Goal: Feedback & Contribution: Contribute content

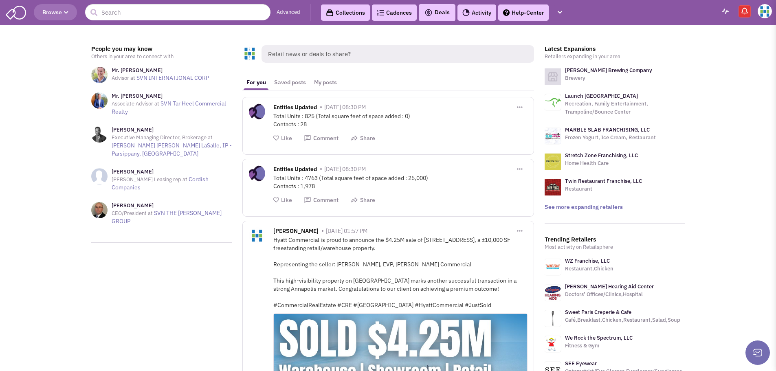
drag, startPoint x: 288, startPoint y: 59, endPoint x: 279, endPoint y: 59, distance: 9.0
click at [288, 59] on span "Retail news or deals to share?" at bounding box center [398, 54] width 273 height 18
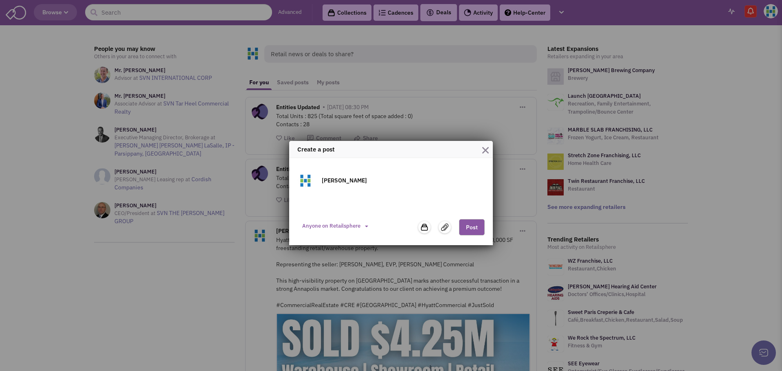
click at [361, 203] on textarea at bounding box center [390, 205] width 187 height 16
paste textarea "🚨 New tenants at Bay 50 Shopping Center in Annapolis! Coastal Climate, Capital …"
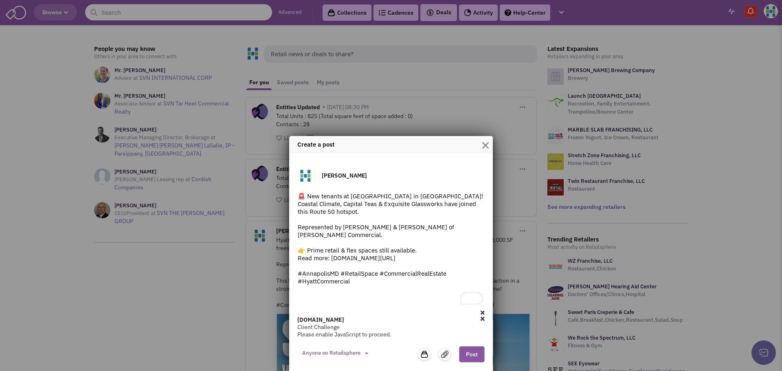
scroll to position [6, 0]
type textarea "🚨 New tenants at Bay 50 Shopping Center in Annapolis! Coastal Climate, Capital …"
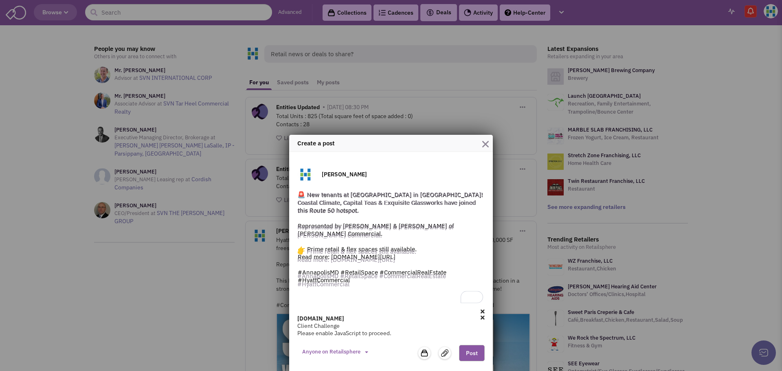
click at [440, 353] on label at bounding box center [445, 353] width 12 height 12
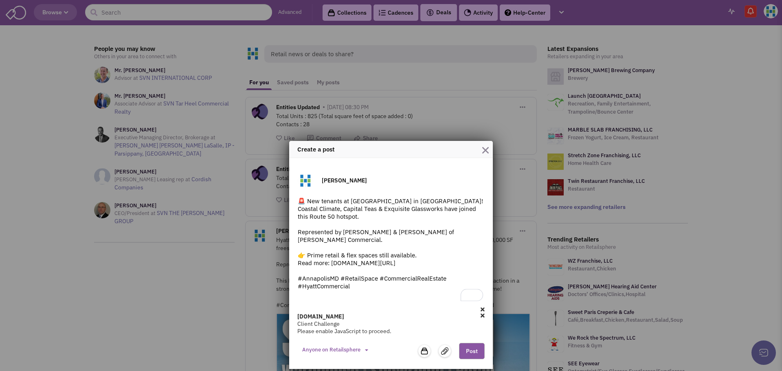
scroll to position [0, 0]
click at [447, 353] on img at bounding box center [444, 350] width 7 height 7
click at [441, 348] on label at bounding box center [445, 351] width 12 height 12
click at [483, 314] on icon at bounding box center [483, 316] width 4 height 6
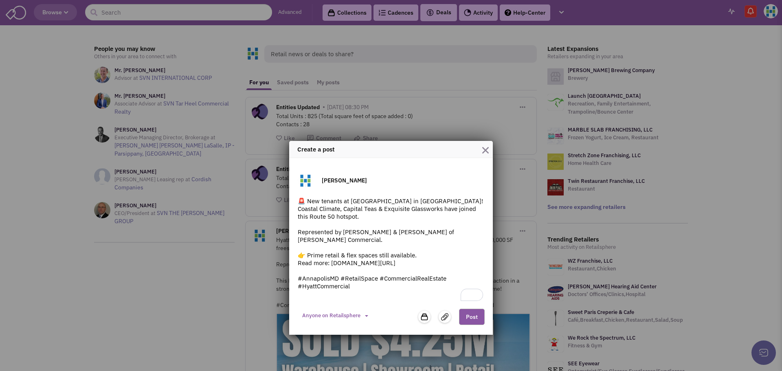
click at [445, 321] on label at bounding box center [445, 317] width 12 height 12
click at [445, 317] on img at bounding box center [444, 316] width 7 height 7
click at [487, 151] on img "button" at bounding box center [485, 150] width 7 height 7
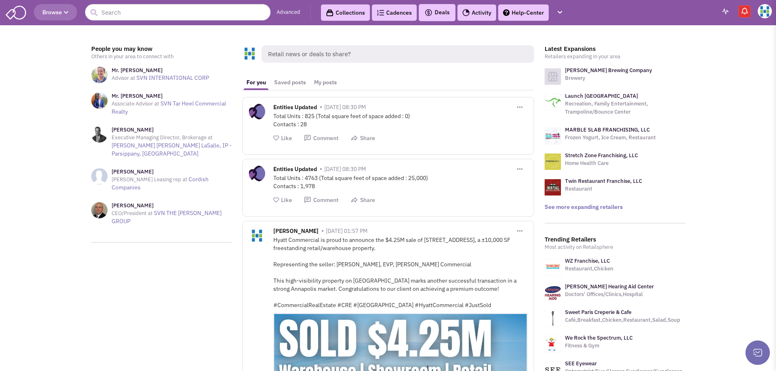
click at [321, 49] on span "Retail news or deals to share?" at bounding box center [398, 54] width 273 height 18
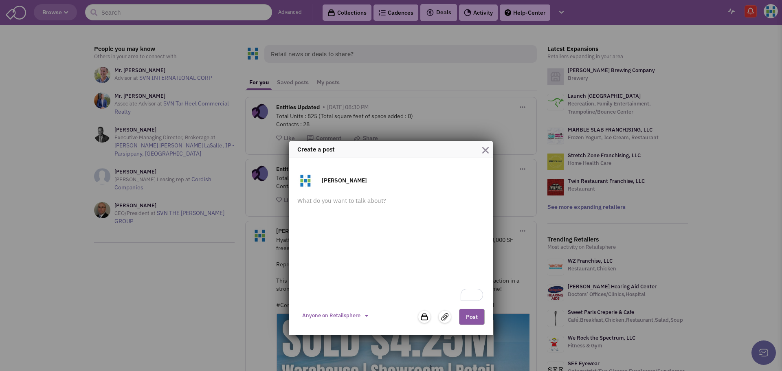
click at [443, 318] on img at bounding box center [444, 316] width 7 height 7
click at [364, 315] on button "Anyone on Retailsphere" at bounding box center [335, 316] width 76 height 14
click at [457, 268] on textarea "To enrich screen reader interactions, please activate Accessibility in Grammarl…" at bounding box center [390, 250] width 187 height 106
click at [443, 317] on img at bounding box center [444, 316] width 7 height 7
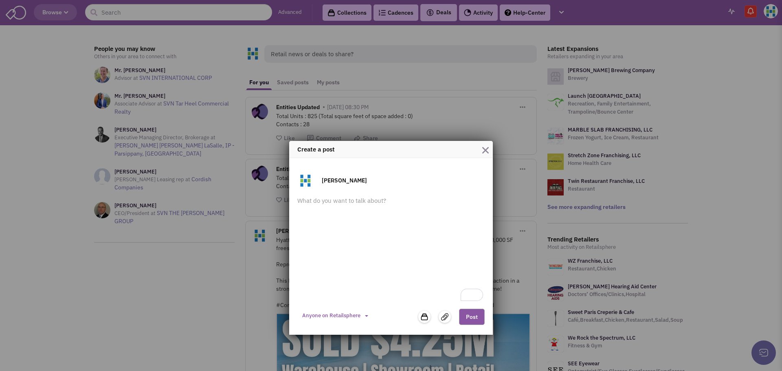
click at [484, 144] on button "button" at bounding box center [485, 149] width 7 height 11
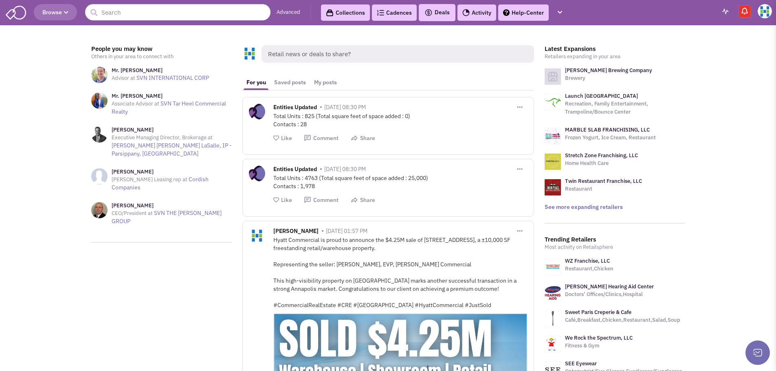
click at [279, 54] on span "Retail news or deals to share?" at bounding box center [398, 54] width 273 height 18
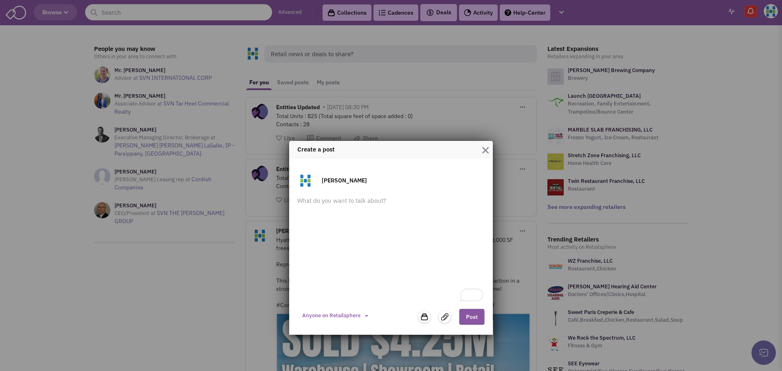
click at [444, 316] on img at bounding box center [444, 316] width 7 height 7
click at [336, 205] on textarea "To enrich screen reader interactions, please activate Accessibility in Grammarl…" at bounding box center [390, 250] width 187 height 106
paste textarea "🚨 New tenants at Bay 50 Shopping Center in Annapolis! Coastal Climate, Capital …"
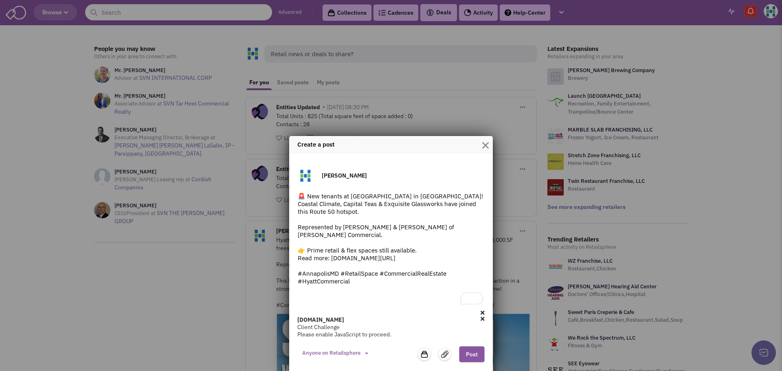
scroll to position [6, 0]
type textarea "🚨 New tenants at Bay 50 Shopping Center in Annapolis! Coastal Climate, Capital …"
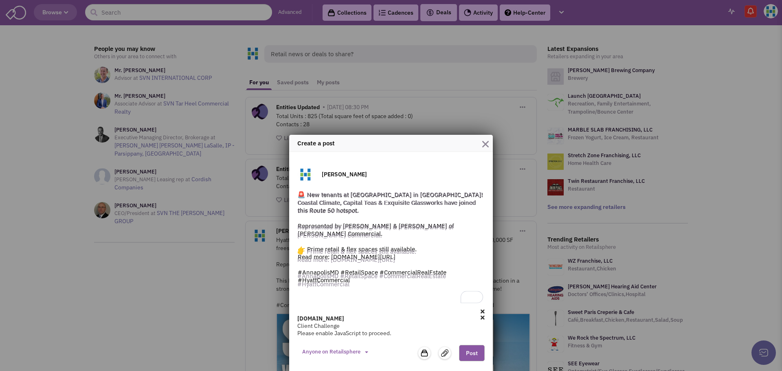
scroll to position [0, 0]
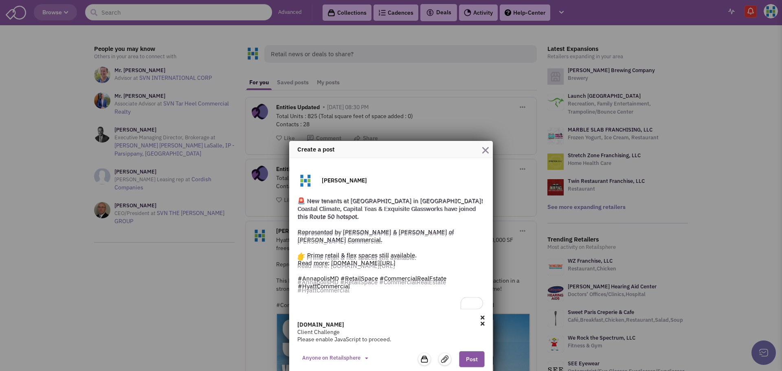
click at [481, 321] on icon at bounding box center [483, 324] width 4 height 6
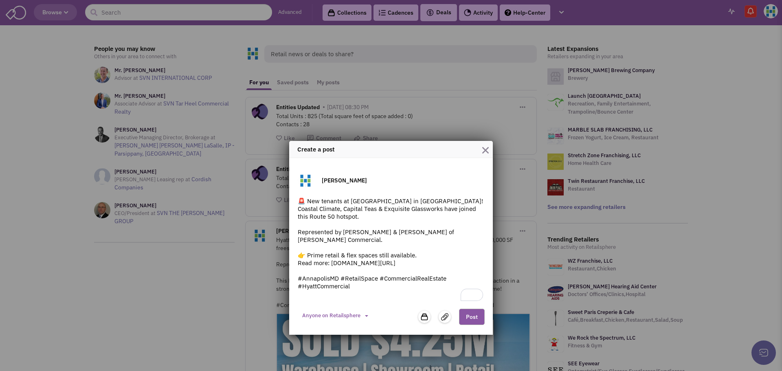
click at [443, 315] on img at bounding box center [444, 316] width 7 height 7
click at [446, 318] on img at bounding box center [444, 316] width 7 height 7
click at [475, 315] on button "Post" at bounding box center [472, 317] width 26 height 16
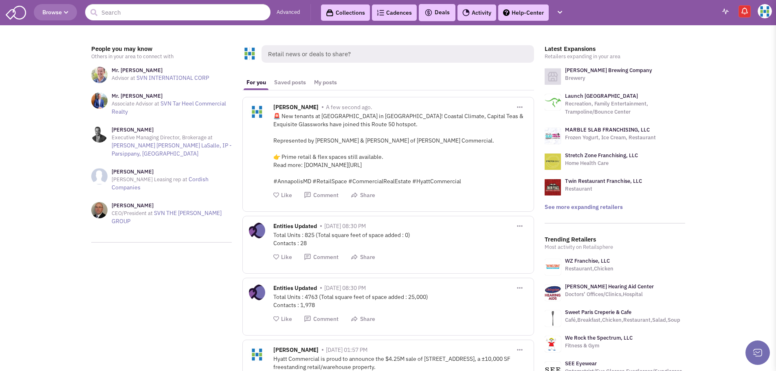
click at [518, 108] on img "button" at bounding box center [520, 107] width 6 height 2
click at [544, 129] on link "Edit Post" at bounding box center [562, 133] width 101 height 15
type textarea "?? New tenants at [GEOGRAPHIC_DATA] in [GEOGRAPHIC_DATA]! Coastal Climate, Capi…"
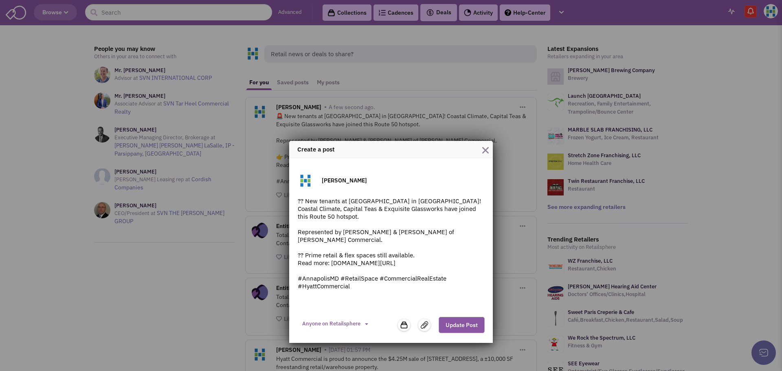
click at [425, 326] on img at bounding box center [424, 324] width 7 height 7
click at [0, 0] on input "file" at bounding box center [0, 0] width 0 height 0
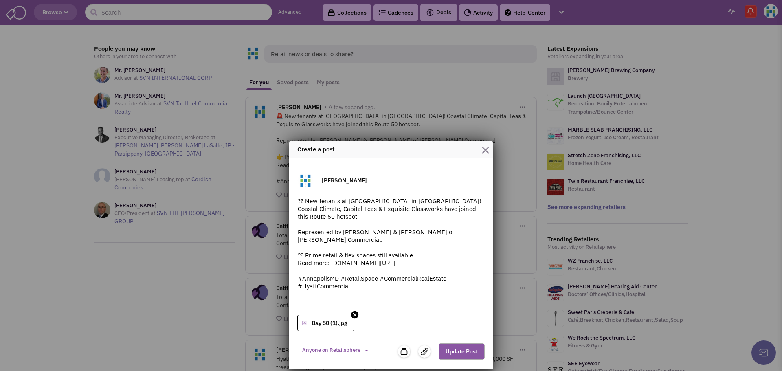
click at [456, 349] on button "Update Post" at bounding box center [462, 351] width 46 height 16
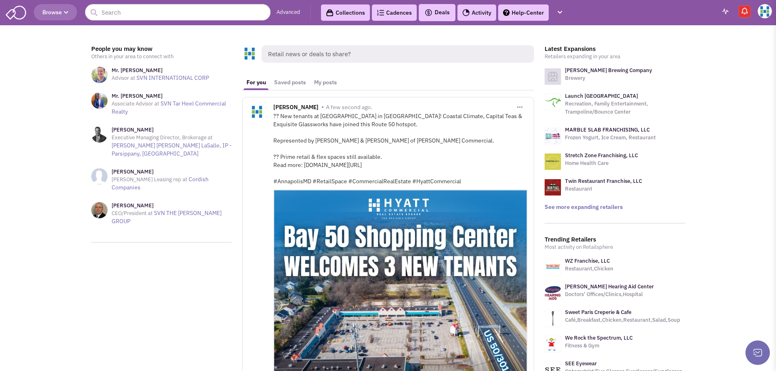
click at [515, 106] on button "button" at bounding box center [519, 106] width 15 height 15
click at [540, 133] on link "Edit Post" at bounding box center [562, 133] width 101 height 15
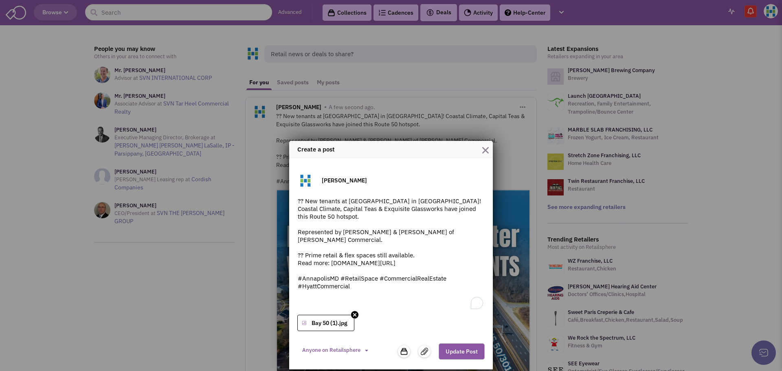
drag, startPoint x: 306, startPoint y: 257, endPoint x: 285, endPoint y: 255, distance: 20.5
click at [285, 255] on div "Create a post Gabrielle Titow ?? New tenants at Bay 50 Shopping Center in Annap…" at bounding box center [391, 185] width 782 height 371
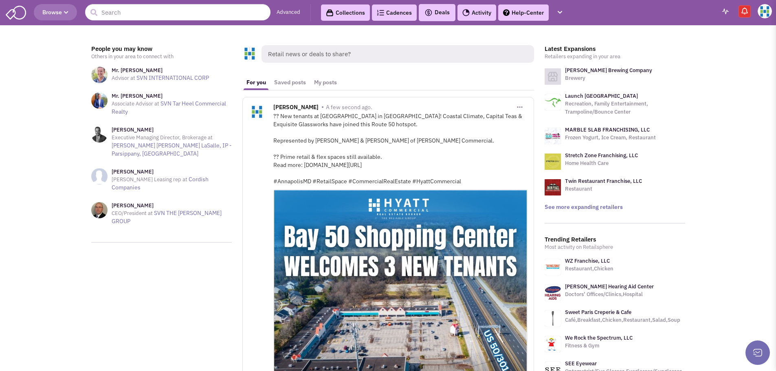
click at [517, 107] on img "button" at bounding box center [520, 107] width 6 height 2
click at [535, 133] on link "Edit Post" at bounding box center [562, 133] width 101 height 15
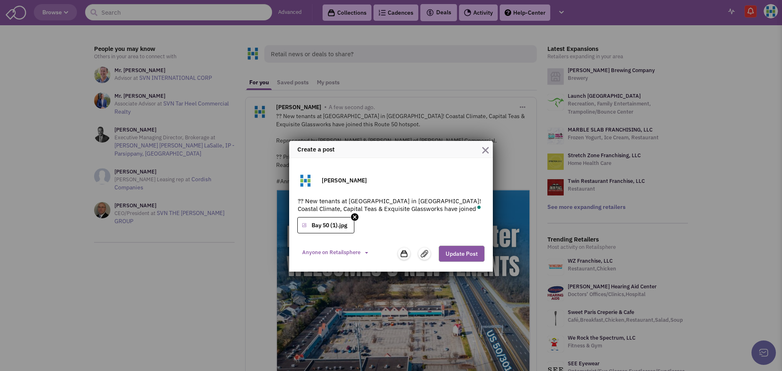
click at [306, 202] on textarea "?? New tenants at [GEOGRAPHIC_DATA] in [GEOGRAPHIC_DATA]! Coastal Climate, Capi…" at bounding box center [390, 205] width 187 height 16
click at [306, 196] on form "Gabrielle Titow ?? New tenants at Bay 50 Shopping Center in Annapolis! Coastal …" at bounding box center [390, 217] width 187 height 91
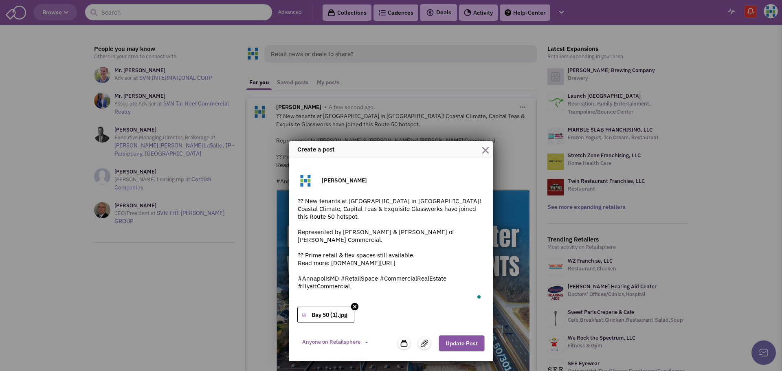
click at [307, 202] on textarea "?? New tenants at [GEOGRAPHIC_DATA] in [GEOGRAPHIC_DATA]! Coastal Climate, Capi…" at bounding box center [390, 250] width 187 height 106
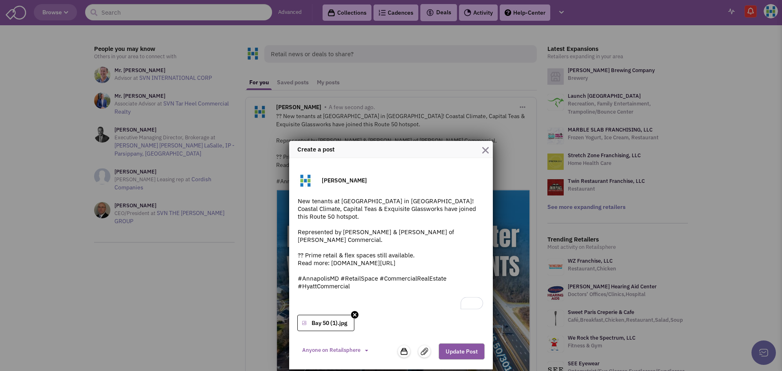
click at [305, 254] on textarea "New tenants at Bay 50 Shopping Center in Annapolis! Coastal Climate, Capital Te…" at bounding box center [390, 254] width 187 height 114
drag, startPoint x: 355, startPoint y: 219, endPoint x: 307, endPoint y: 216, distance: 48.2
click at [307, 216] on textarea "New tenants at Bay 50 Shopping Center in Annapolis! Coastal Climate, Capital Te…" at bounding box center [390, 254] width 187 height 114
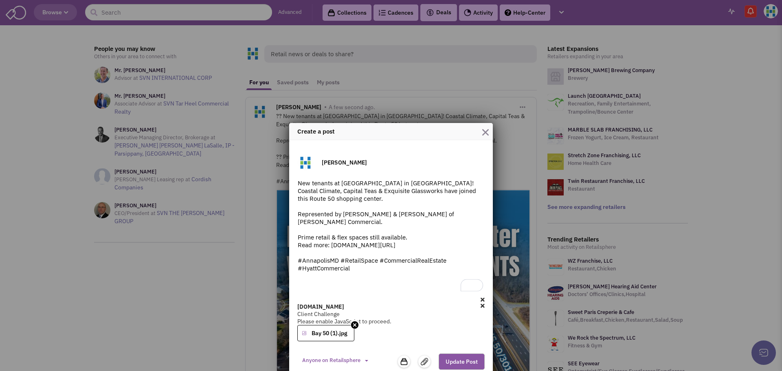
scroll to position [26, 0]
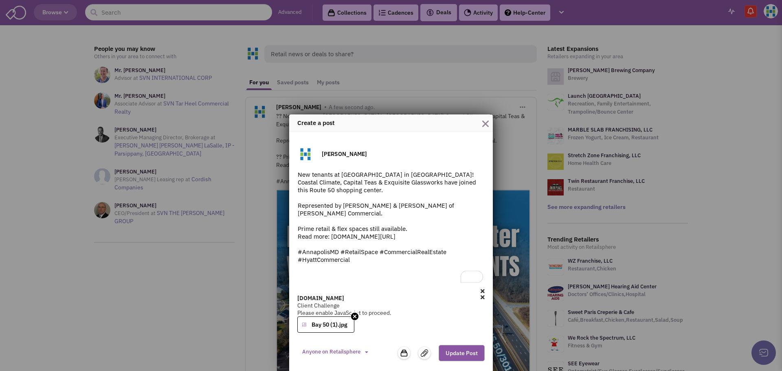
type textarea "New tenants at Bay 50 Shopping Center in Annapolis! Coastal Climate, Capital Te…"
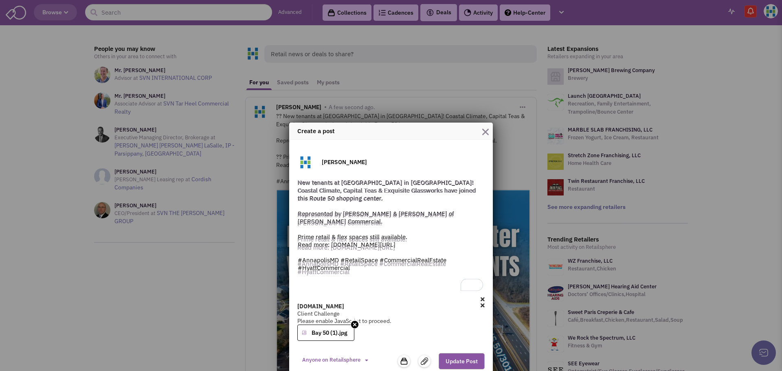
click at [453, 356] on button "Update Post" at bounding box center [462, 361] width 46 height 16
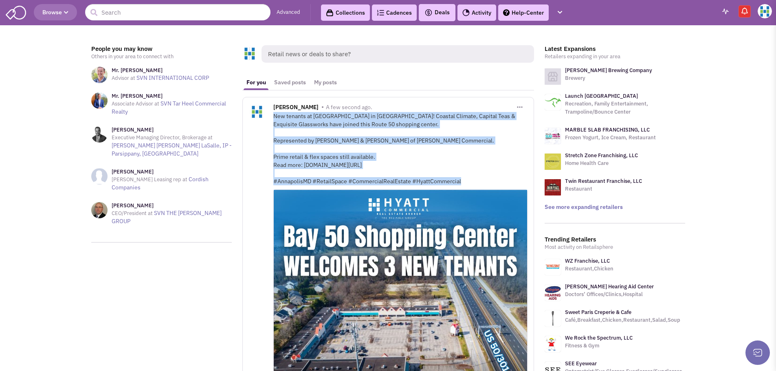
drag, startPoint x: 469, startPoint y: 181, endPoint x: 275, endPoint y: 117, distance: 204.3
click at [275, 117] on div "New tenants at Bay 50 Shopping Center in Annapolis! Coastal Climate, Capital Te…" at bounding box center [400, 148] width 254 height 73
copy div "New tenants at Bay 50 Shopping Center in Annapolis! Coastal Climate, Capital Te…"
